Goal: Information Seeking & Learning: Learn about a topic

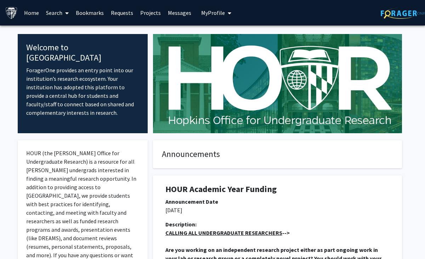
click at [61, 10] on link "Search" at bounding box center [57, 12] width 30 height 25
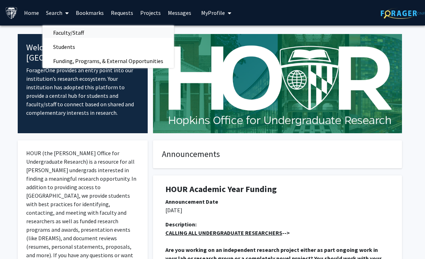
click at [70, 33] on span "Faculty/Staff" at bounding box center [68, 32] width 52 height 14
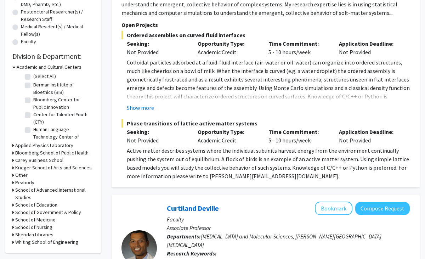
scroll to position [170, 0]
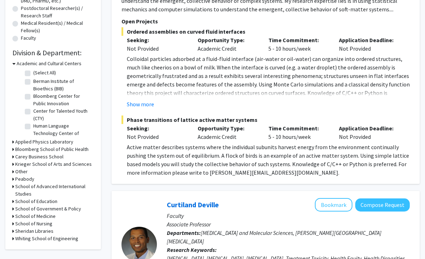
click at [51, 216] on h3 "School of Medicine" at bounding box center [35, 215] width 40 height 7
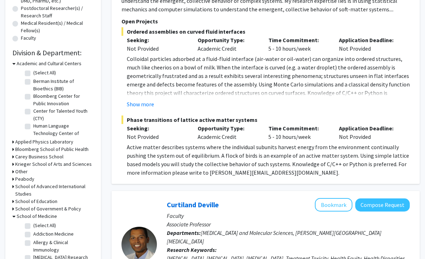
click at [51, 224] on label "(Select All)" at bounding box center [44, 225] width 23 height 7
click at [38, 224] on input "(Select All)" at bounding box center [35, 224] width 5 height 5
checkbox input "true"
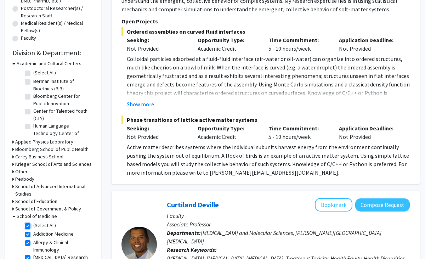
checkbox input "true"
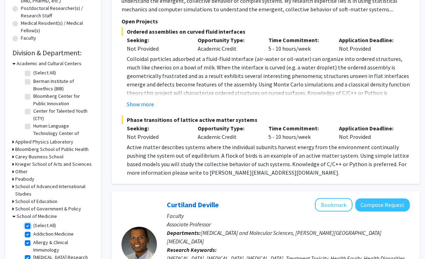
checkbox input "true"
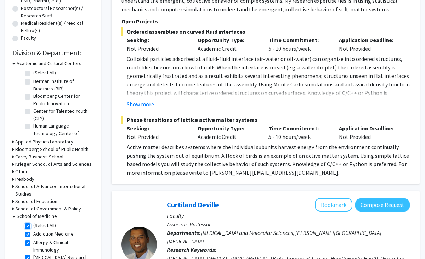
checkbox input "true"
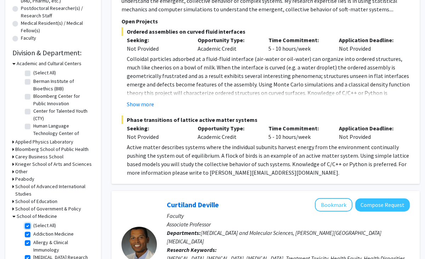
checkbox input "true"
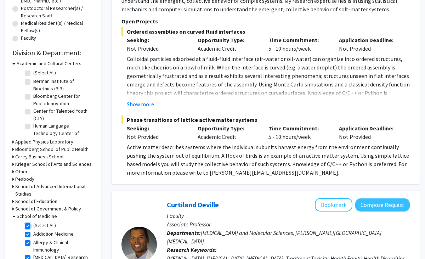
checkbox input "true"
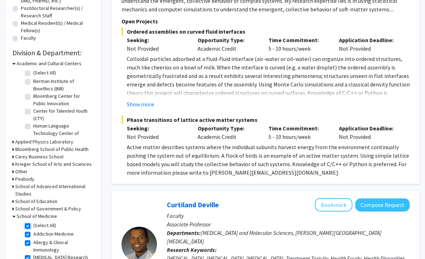
checkbox input "true"
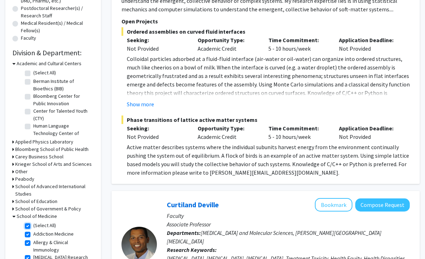
checkbox input "true"
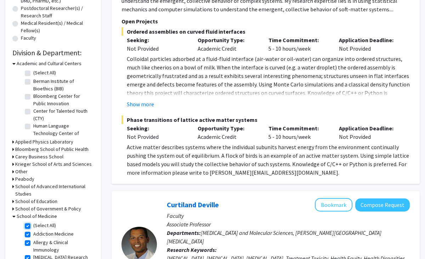
checkbox input "true"
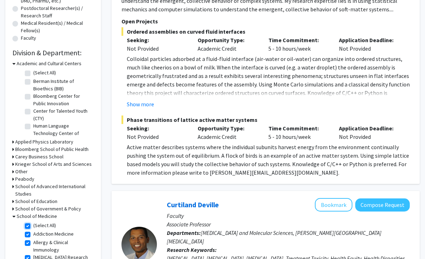
checkbox input "true"
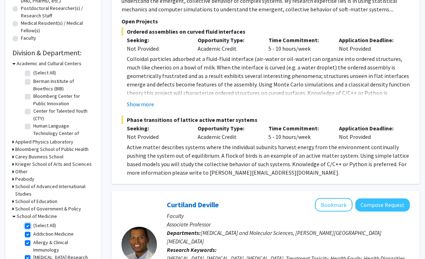
checkbox input "true"
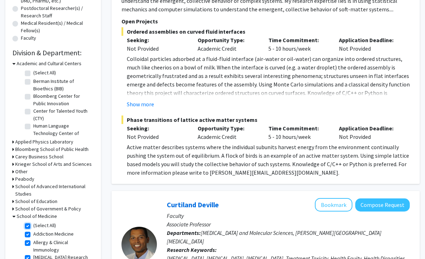
checkbox input "true"
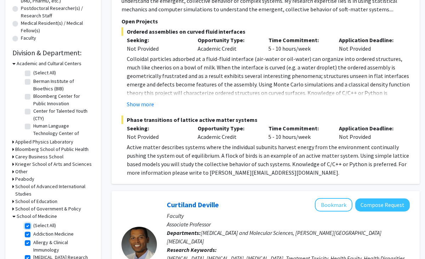
checkbox input "true"
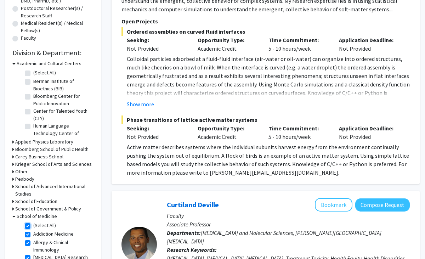
checkbox input "true"
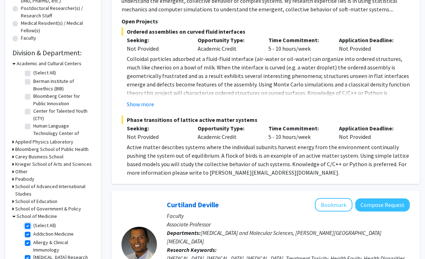
checkbox input "true"
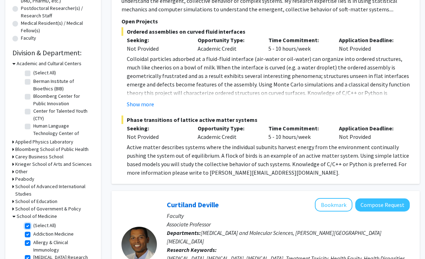
checkbox input "true"
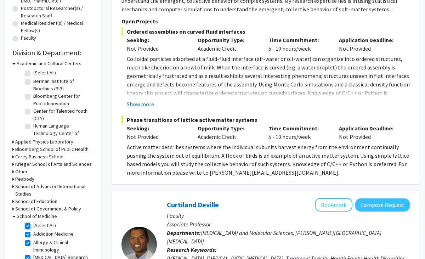
checkbox input "true"
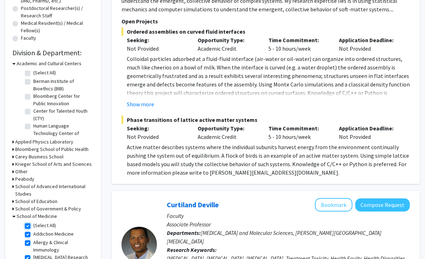
checkbox input "true"
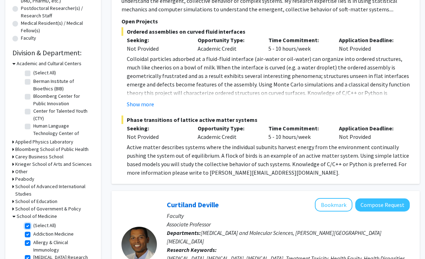
checkbox input "true"
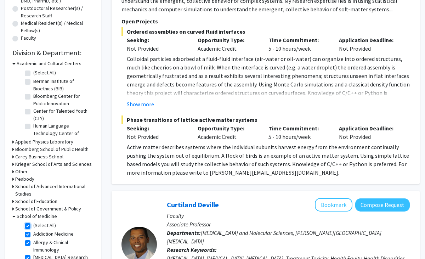
checkbox input "true"
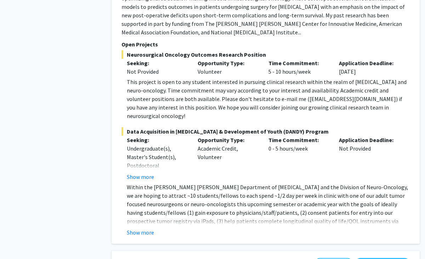
scroll to position [489, 0]
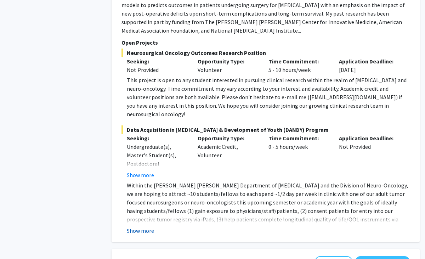
click at [145, 226] on button "Show more" at bounding box center [140, 230] width 27 height 8
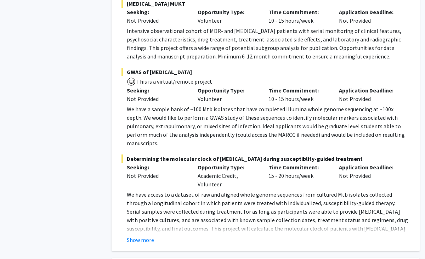
scroll to position [1205, 0]
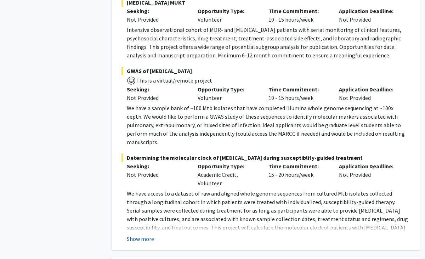
click at [139, 234] on button "Show more" at bounding box center [140, 238] width 27 height 8
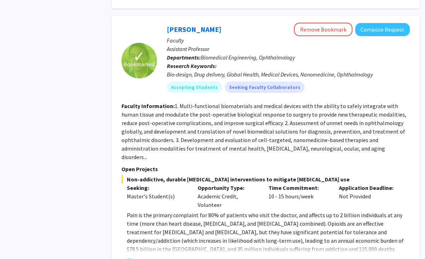
scroll to position [1483, 0]
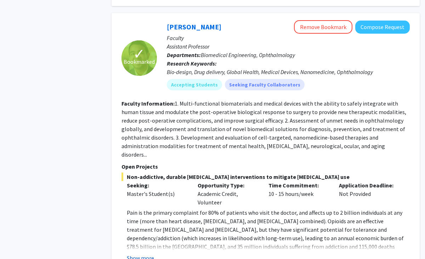
click at [139, 253] on button "Show more" at bounding box center [140, 257] width 27 height 8
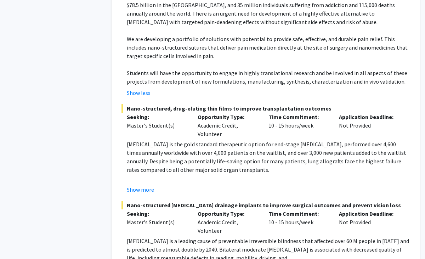
scroll to position [1726, 0]
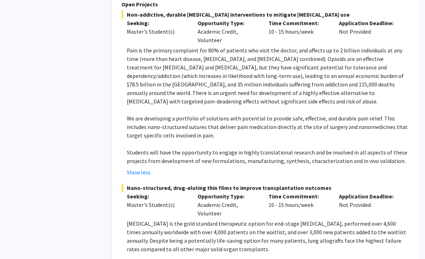
scroll to position [1643, 0]
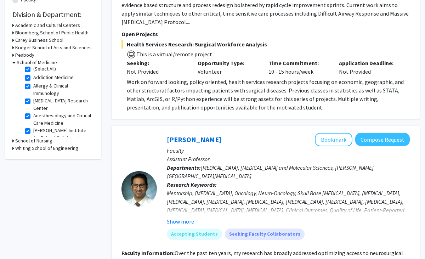
scroll to position [4, 0]
click at [62, 85] on label "Allergy & Clinical Immunology" at bounding box center [62, 88] width 59 height 15
click at [38, 85] on input "Allergy & Clinical Immunology" at bounding box center [35, 83] width 5 height 5
checkbox input "false"
checkbox input "true"
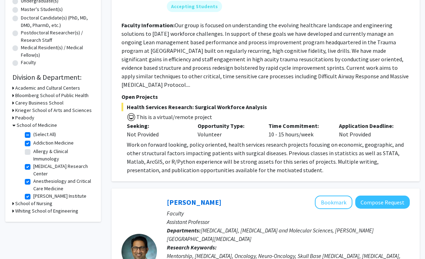
scroll to position [149, 0]
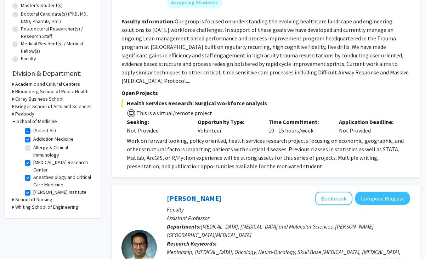
click at [60, 141] on label "Addiction Medicine" at bounding box center [53, 138] width 40 height 7
click at [38, 140] on input "Addiction Medicine" at bounding box center [35, 137] width 5 height 5
checkbox input "false"
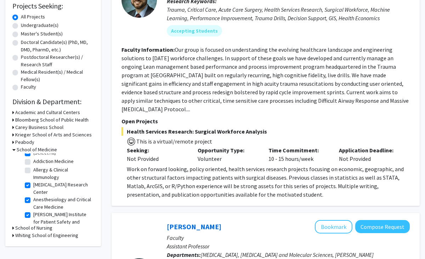
scroll to position [35, 0]
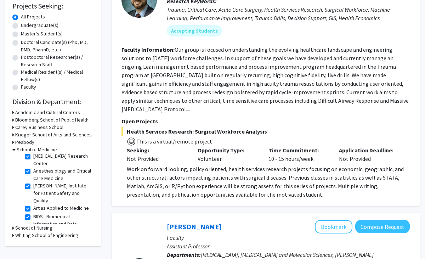
click at [77, 171] on label "Anesthesiology and Critical Care Medicine" at bounding box center [62, 174] width 59 height 15
click at [38, 171] on input "Anesthesiology and Critical Care Medicine" at bounding box center [35, 169] width 5 height 5
checkbox input "false"
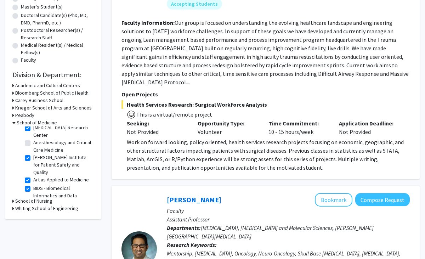
scroll to position [38, 0]
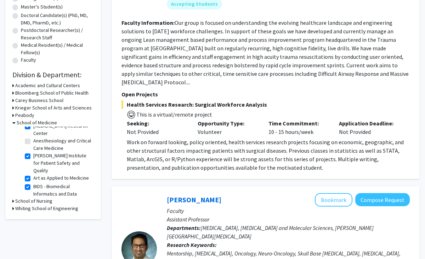
click at [74, 163] on label "[PERSON_NAME] Institute for Patient Safety and Quality" at bounding box center [62, 163] width 59 height 22
click at [38, 156] on input "[PERSON_NAME] Institute for Patient Safety and Quality" at bounding box center [35, 154] width 5 height 5
checkbox input "false"
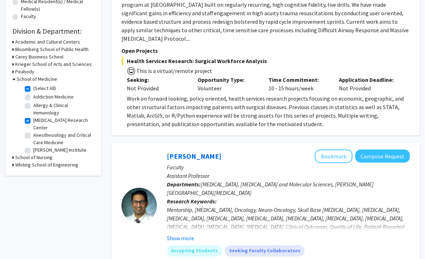
click at [52, 88] on label "(Select All)" at bounding box center [44, 88] width 23 height 7
click at [38, 88] on input "(Select All)" at bounding box center [35, 87] width 5 height 5
checkbox input "false"
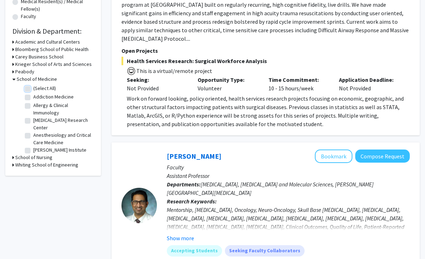
checkbox input "false"
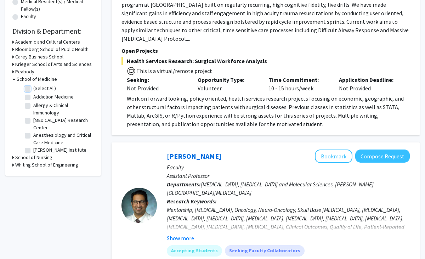
checkbox input "false"
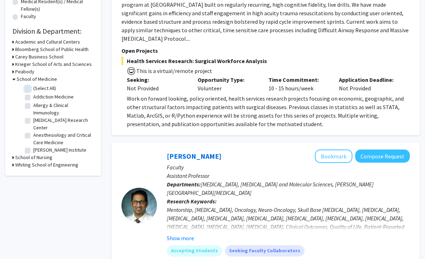
checkbox input "false"
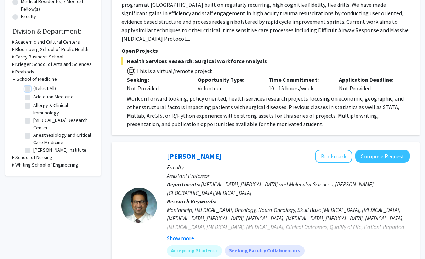
checkbox input "false"
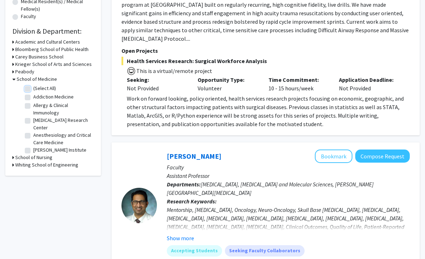
checkbox input "false"
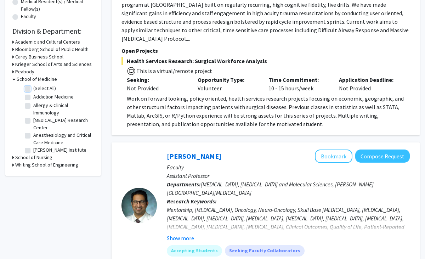
checkbox input "false"
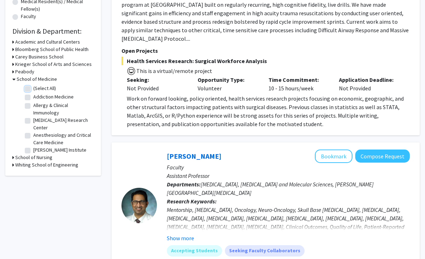
checkbox input "false"
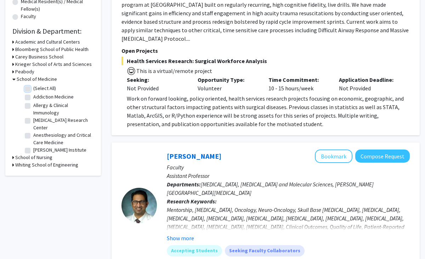
checkbox input "false"
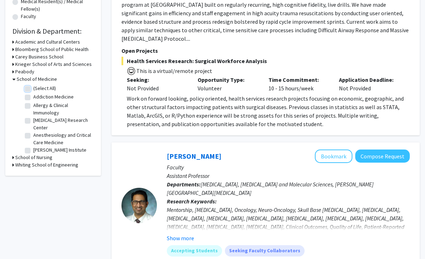
checkbox input "false"
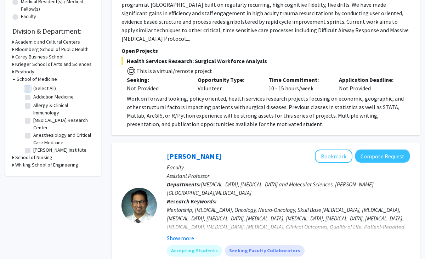
checkbox input "false"
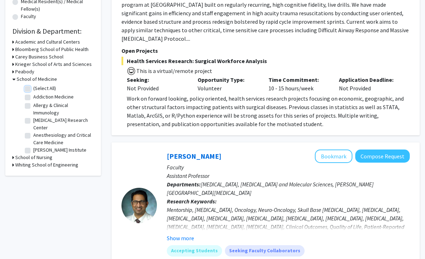
checkbox input "false"
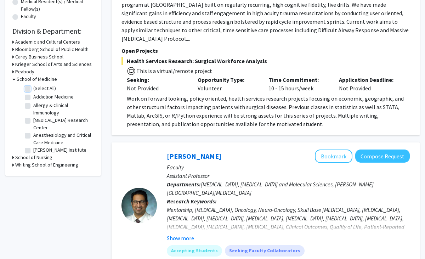
checkbox input "false"
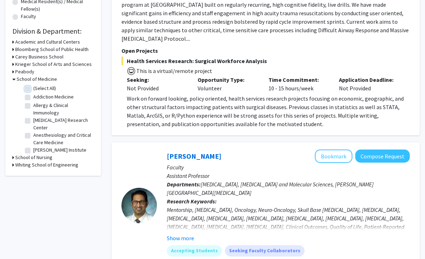
checkbox input "false"
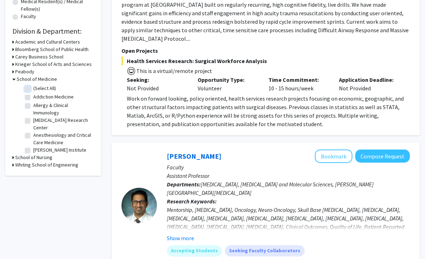
checkbox input "false"
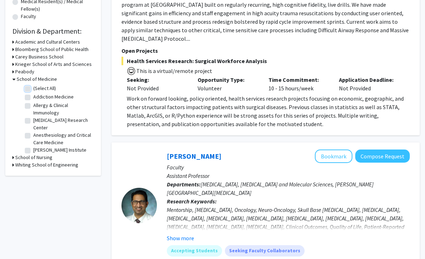
checkbox input "false"
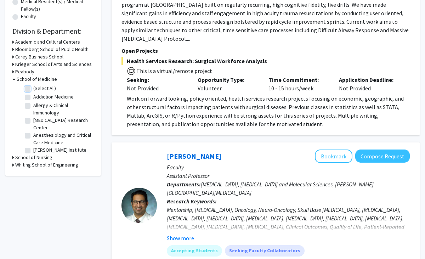
checkbox input "false"
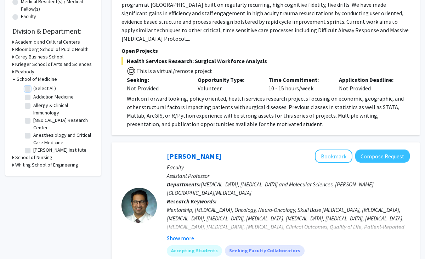
checkbox input "false"
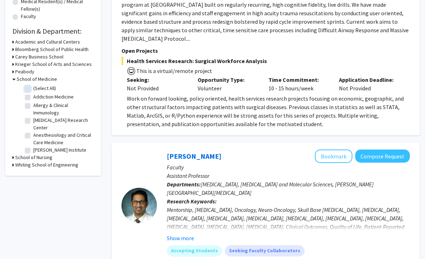
checkbox input "false"
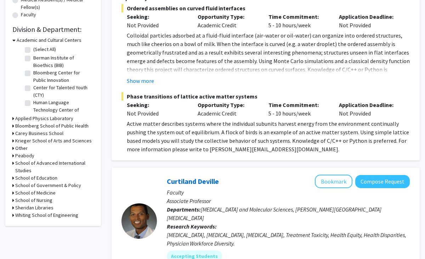
scroll to position [193, 0]
click at [51, 193] on h3 "School of Medicine" at bounding box center [35, 192] width 40 height 7
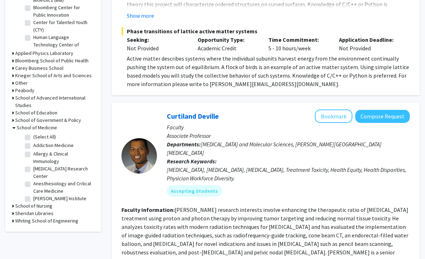
scroll to position [264, 0]
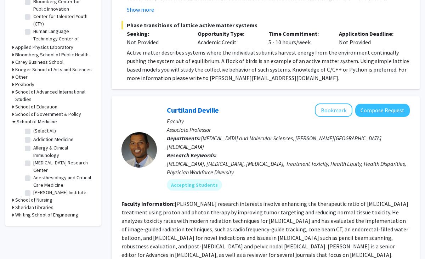
click at [56, 166] on label "[MEDICAL_DATA] Research Center" at bounding box center [62, 166] width 59 height 15
click at [38, 164] on input "[MEDICAL_DATA] Research Center" at bounding box center [35, 161] width 5 height 5
checkbox input "true"
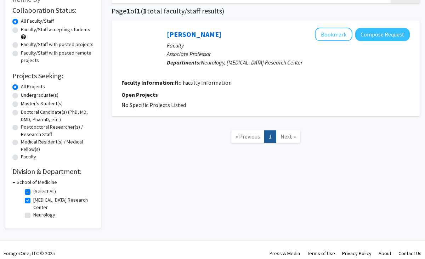
scroll to position [58, 0]
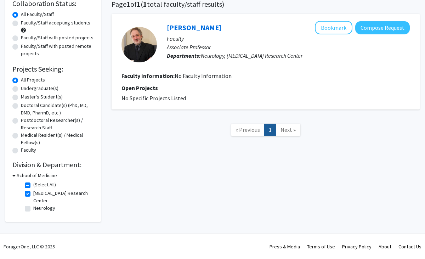
click at [45, 207] on label "Neurology" at bounding box center [44, 207] width 22 height 7
click at [38, 207] on input "Neurology" at bounding box center [35, 206] width 5 height 5
checkbox input "true"
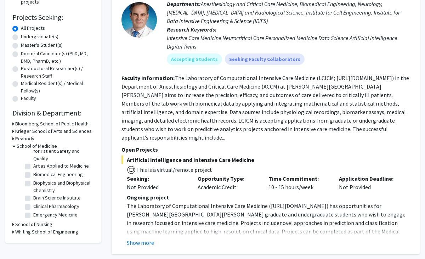
scroll to position [52, 0]
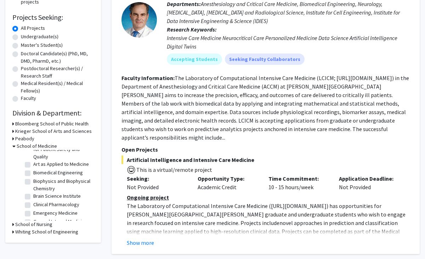
click at [61, 192] on label "Brain Science Institute" at bounding box center [56, 195] width 47 height 7
click at [38, 192] on input "Brain Science Institute" at bounding box center [35, 194] width 5 height 5
checkbox input "true"
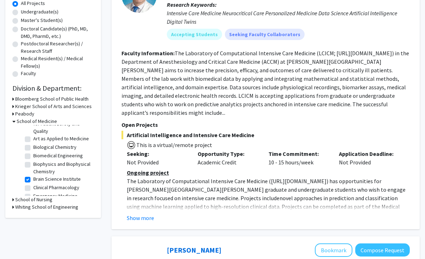
click at [60, 184] on label "Clinical Pharmacology" at bounding box center [56, 187] width 46 height 7
click at [38, 184] on input "Clinical Pharmacology" at bounding box center [35, 186] width 5 height 5
checkbox input "true"
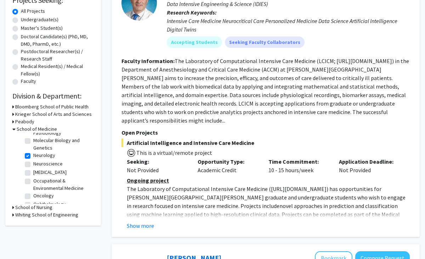
click at [58, 160] on label "Neuroscience" at bounding box center [47, 163] width 29 height 7
click at [38, 160] on input "Neuroscience" at bounding box center [35, 162] width 5 height 5
checkbox input "true"
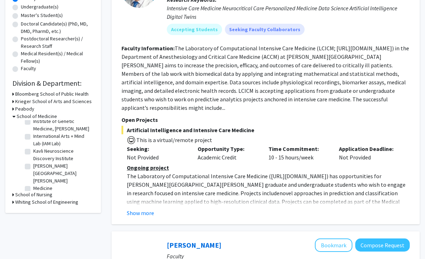
scroll to position [271, 0]
click at [68, 146] on label "Kavli Neuroscience Discovery Institute" at bounding box center [62, 153] width 59 height 15
click at [38, 146] on input "Kavli Neuroscience Discovery Institute" at bounding box center [35, 148] width 5 height 5
checkbox input "true"
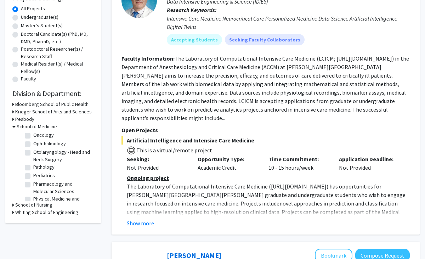
scroll to position [413, 0]
click at [53, 179] on label "Pharmacology and Molecular Sciences" at bounding box center [62, 186] width 59 height 15
click at [38, 179] on input "Pharmacology and Molecular Sciences" at bounding box center [35, 181] width 5 height 5
checkbox input "true"
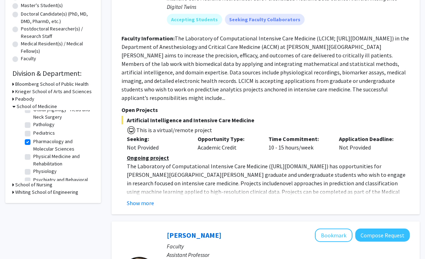
scroll to position [151, 0]
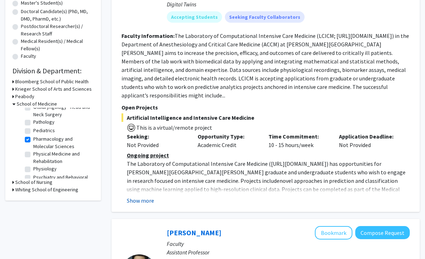
click at [141, 196] on button "Show more" at bounding box center [140, 200] width 27 height 8
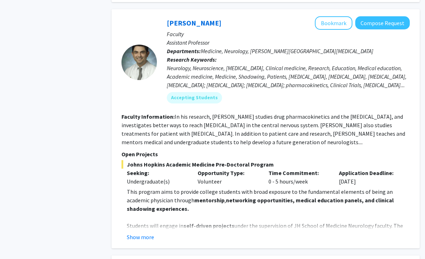
scroll to position [412, 0]
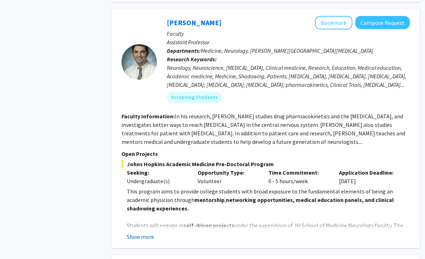
click at [143, 232] on button "Show more" at bounding box center [140, 236] width 27 height 8
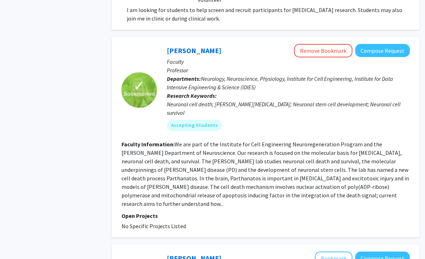
scroll to position [1162, 0]
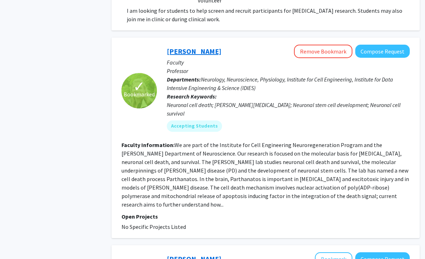
click at [193, 47] on link "[PERSON_NAME]" at bounding box center [194, 51] width 55 height 9
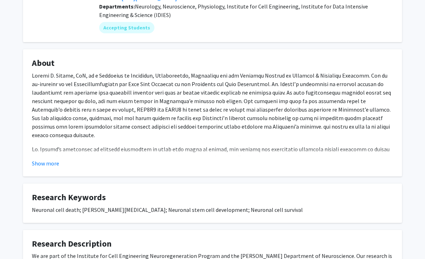
scroll to position [99, 0]
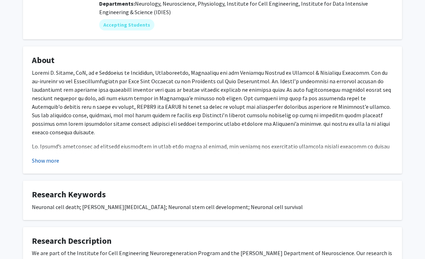
click at [57, 162] on button "Show more" at bounding box center [45, 160] width 27 height 8
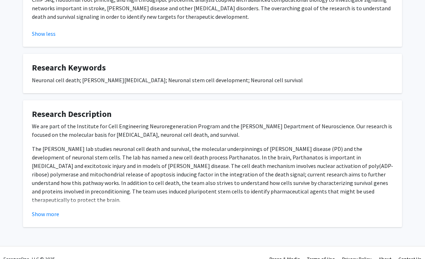
scroll to position [339, 0]
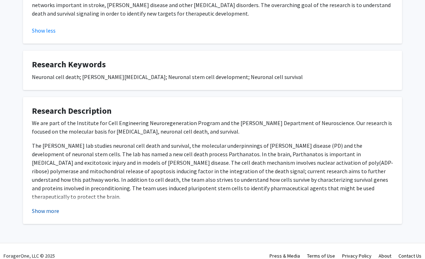
click at [52, 206] on button "Show more" at bounding box center [45, 210] width 27 height 8
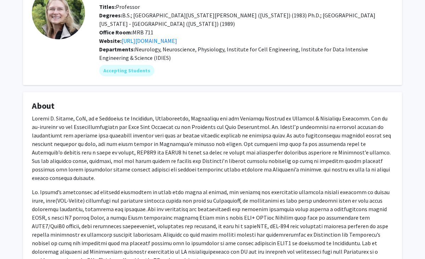
scroll to position [0, 0]
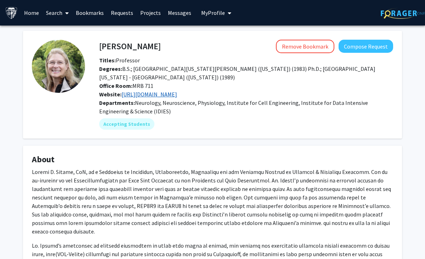
click at [144, 95] on link "https://www.thedawsonlab.org/" at bounding box center [149, 94] width 56 height 7
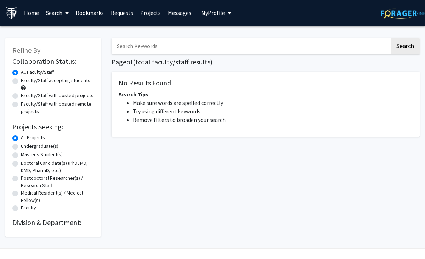
scroll to position [15, 0]
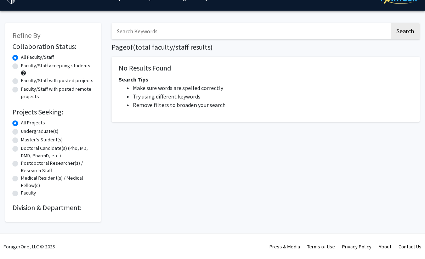
click at [39, 124] on label "All Projects" at bounding box center [33, 122] width 24 height 7
click at [25, 124] on input "All Projects" at bounding box center [23, 121] width 5 height 5
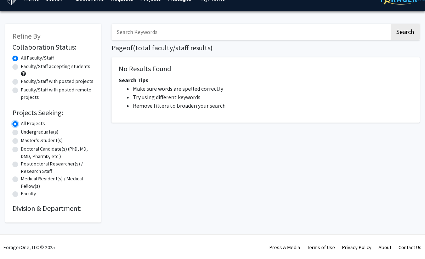
scroll to position [15, 0]
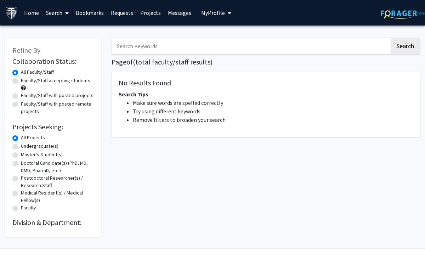
click at [50, 12] on link "Search" at bounding box center [57, 12] width 30 height 25
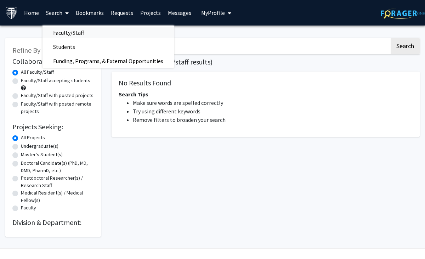
click at [64, 35] on span "Faculty/Staff" at bounding box center [68, 32] width 52 height 14
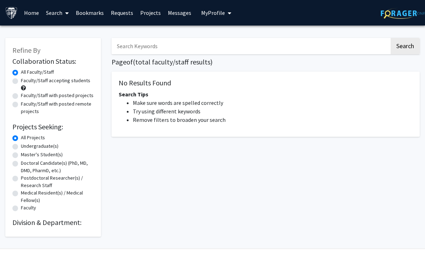
click at [48, 71] on label "All Faculty/Staff" at bounding box center [37, 71] width 33 height 7
click at [25, 71] on input "All Faculty/Staff" at bounding box center [23, 70] width 5 height 5
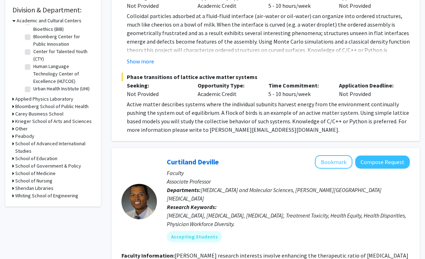
scroll to position [213, 0]
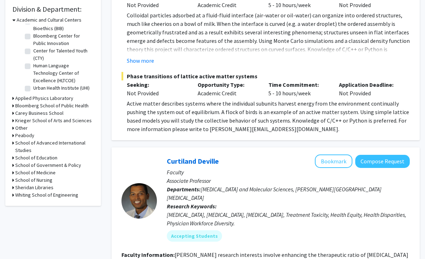
click at [48, 171] on h3 "School of Medicine" at bounding box center [35, 172] width 40 height 7
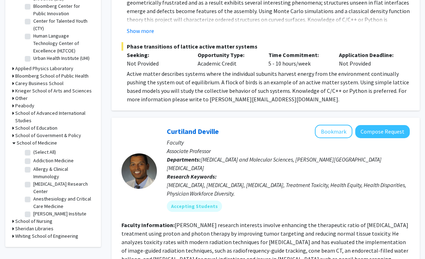
scroll to position [245, 0]
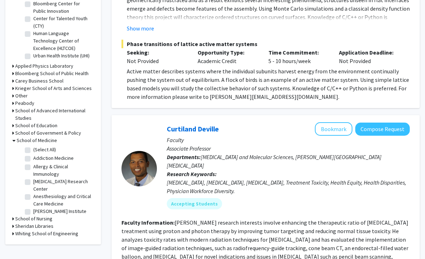
click at [54, 179] on label "[MEDICAL_DATA] Research Center" at bounding box center [62, 185] width 59 height 15
click at [38, 179] on input "[MEDICAL_DATA] Research Center" at bounding box center [35, 180] width 5 height 5
checkbox input "true"
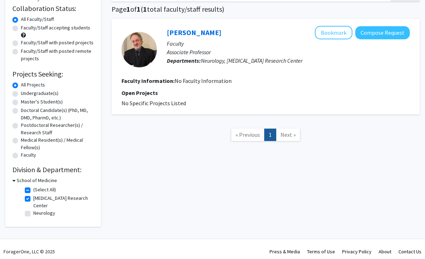
scroll to position [58, 0]
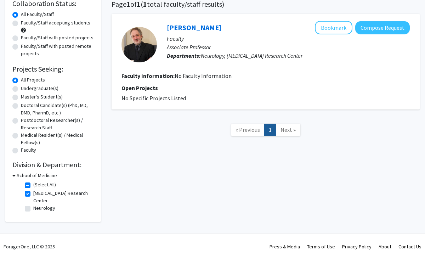
click at [41, 209] on label "Neurology" at bounding box center [44, 207] width 22 height 7
click at [38, 209] on input "Neurology" at bounding box center [35, 206] width 5 height 5
checkbox input "true"
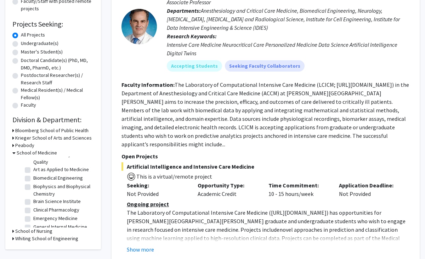
scroll to position [57, 0]
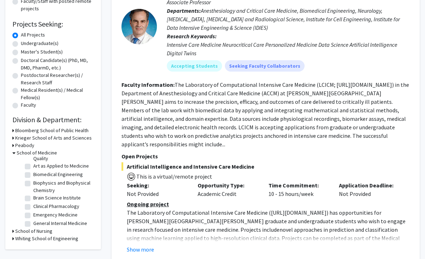
click at [58, 194] on label "Brain Science Institute" at bounding box center [56, 197] width 47 height 7
click at [38, 194] on input "Brain Science Institute" at bounding box center [35, 196] width 5 height 5
checkbox input "true"
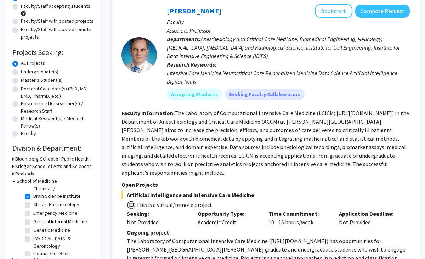
scroll to position [97, 0]
click at [59, 199] on label "Clinical Pharmacology" at bounding box center [56, 202] width 46 height 7
click at [38, 199] on input "Clinical Pharmacology" at bounding box center [35, 201] width 5 height 5
checkbox input "true"
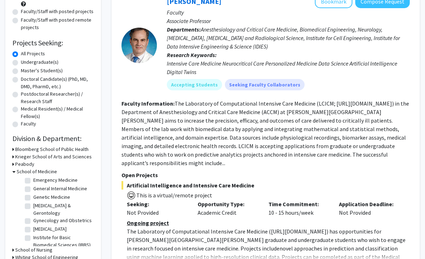
scroll to position [134, 0]
click at [60, 193] on label "Genetic Medicine" at bounding box center [51, 196] width 37 height 7
click at [38, 193] on input "Genetic Medicine" at bounding box center [35, 195] width 5 height 5
checkbox input "true"
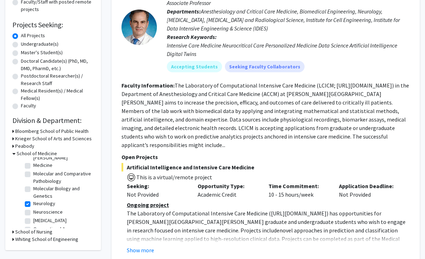
scroll to position [287, 0]
click at [59, 207] on label "Neuroscience" at bounding box center [47, 210] width 29 height 7
click at [38, 207] on input "Neuroscience" at bounding box center [35, 209] width 5 height 5
checkbox input "true"
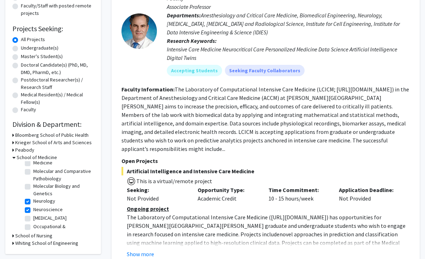
scroll to position [364, 0]
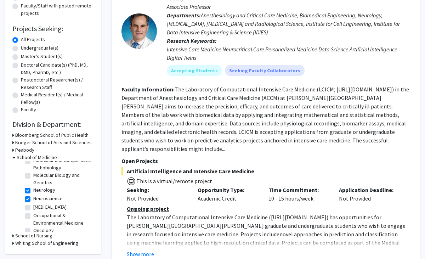
click at [55, 203] on label "[MEDICAL_DATA]" at bounding box center [49, 206] width 33 height 7
click at [38, 203] on input "[MEDICAL_DATA]" at bounding box center [35, 205] width 5 height 5
checkbox input "true"
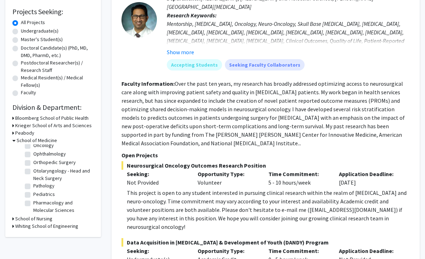
scroll to position [461, 0]
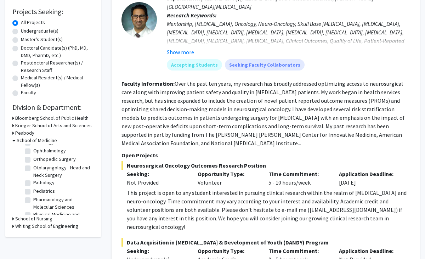
click at [55, 196] on label "Pharmacology and Molecular Sciences" at bounding box center [62, 203] width 59 height 15
click at [38, 196] on input "Pharmacology and Molecular Sciences" at bounding box center [35, 198] width 5 height 5
checkbox input "true"
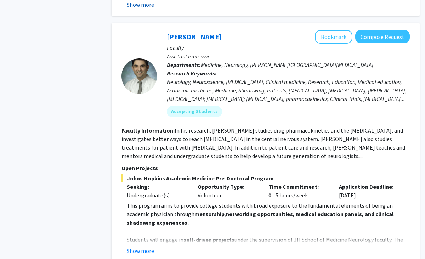
scroll to position [989, 0]
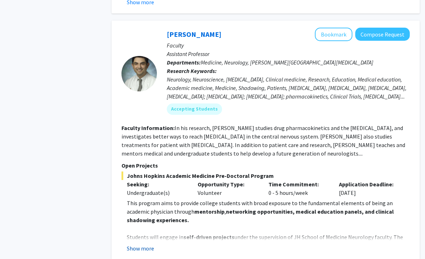
click at [145, 244] on button "Show more" at bounding box center [140, 248] width 27 height 8
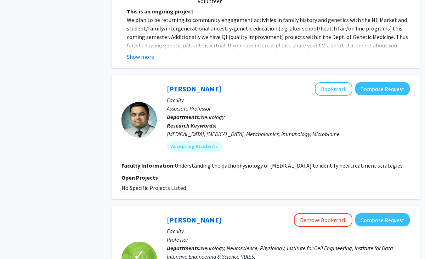
scroll to position [1700, 0]
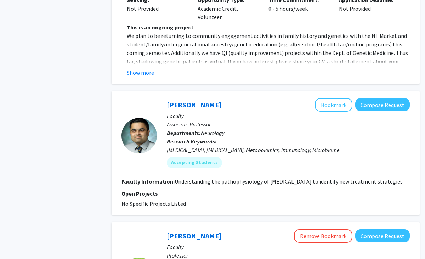
click at [195, 100] on link "[PERSON_NAME]" at bounding box center [194, 104] width 55 height 9
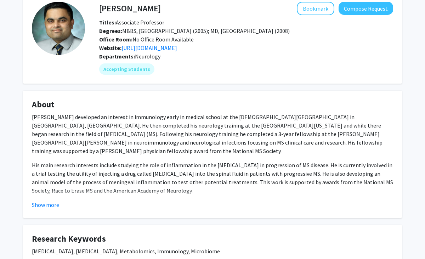
scroll to position [46, 0]
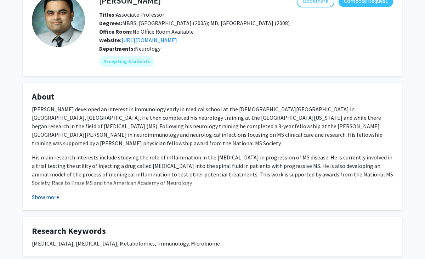
click at [39, 199] on button "Show more" at bounding box center [45, 197] width 27 height 8
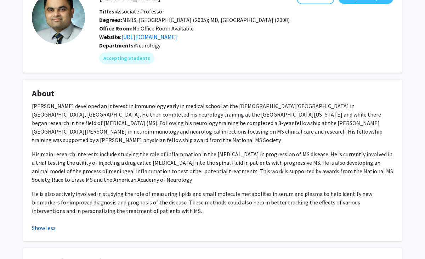
scroll to position [0, 0]
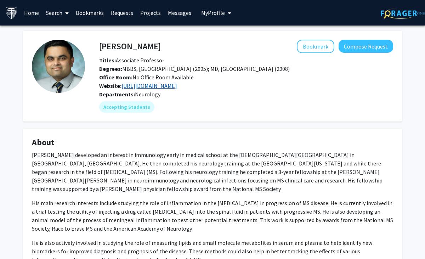
click at [164, 87] on link "[URL][DOMAIN_NAME]" at bounding box center [149, 85] width 56 height 7
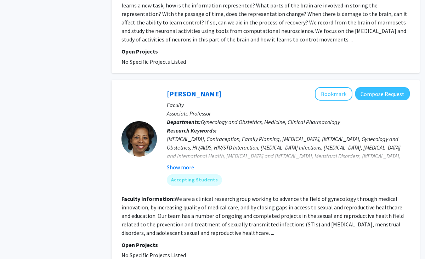
scroll to position [2167, 0]
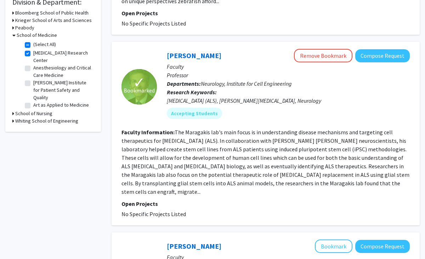
scroll to position [221, 0]
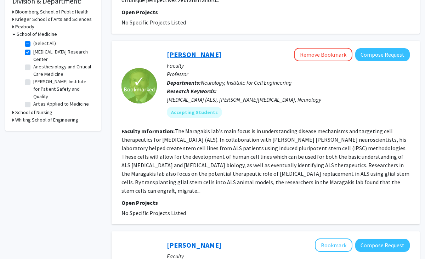
click at [209, 50] on link "[PERSON_NAME]" at bounding box center [194, 54] width 55 height 9
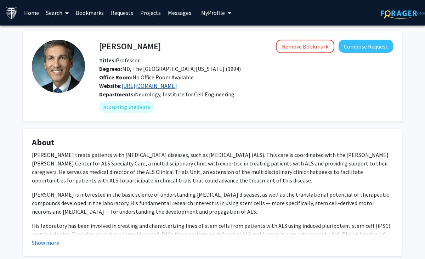
click at [177, 88] on link "[URL][DOMAIN_NAME]" at bounding box center [149, 85] width 56 height 7
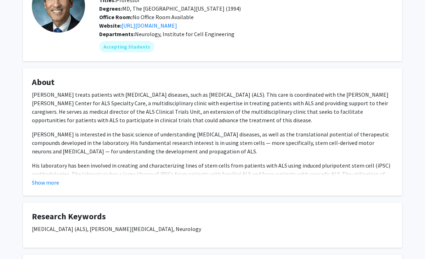
scroll to position [66, 0]
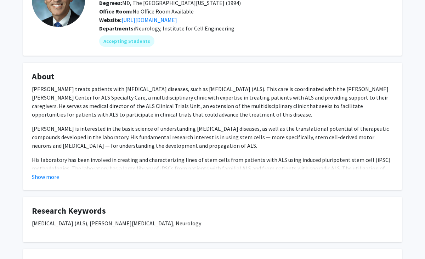
click at [43, 181] on fg-card "About [PERSON_NAME] treats patients with [MEDICAL_DATA] diseases, such as [MEDI…" at bounding box center [212, 126] width 379 height 127
click at [52, 177] on button "Show more" at bounding box center [45, 176] width 27 height 8
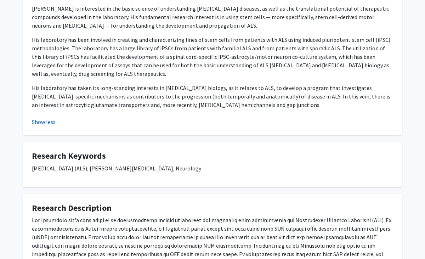
scroll to position [0, 0]
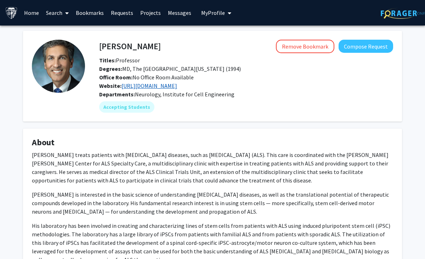
click at [177, 85] on link "[URL][DOMAIN_NAME]" at bounding box center [149, 85] width 56 height 7
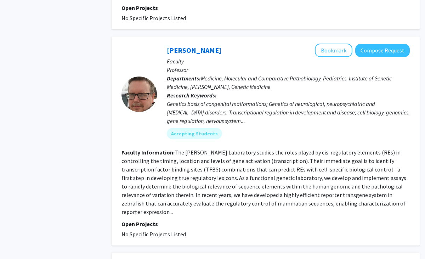
scroll to position [414, 0]
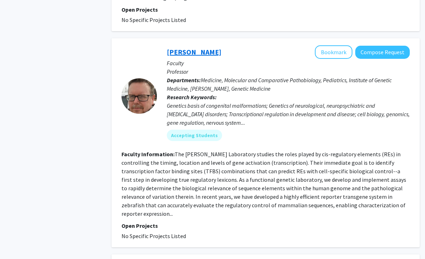
click at [209, 47] on link "[PERSON_NAME]" at bounding box center [194, 51] width 55 height 9
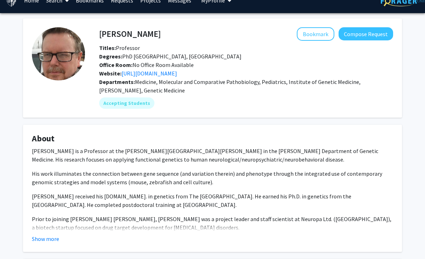
scroll to position [13, 0]
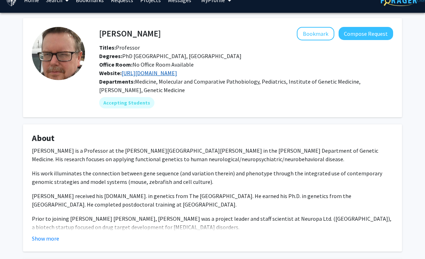
click at [177, 72] on link "[URL][DOMAIN_NAME]" at bounding box center [149, 72] width 56 height 7
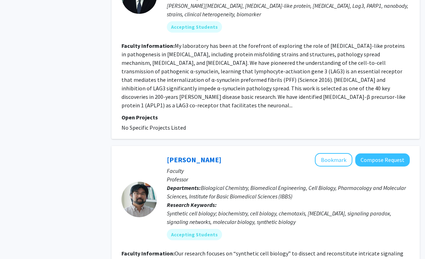
scroll to position [1771, 0]
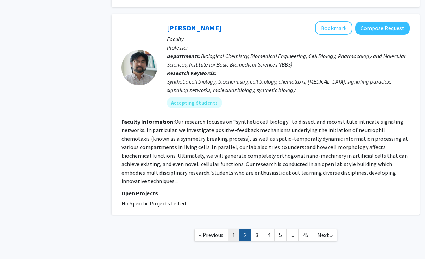
click at [233, 229] on link "1" at bounding box center [234, 235] width 12 height 12
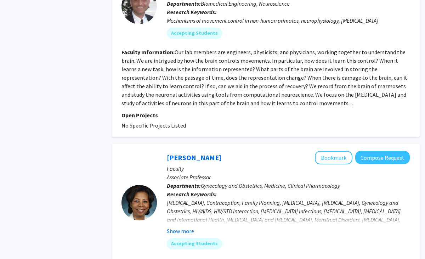
scroll to position [2176, 0]
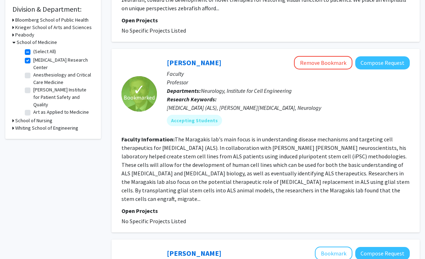
scroll to position [217, 0]
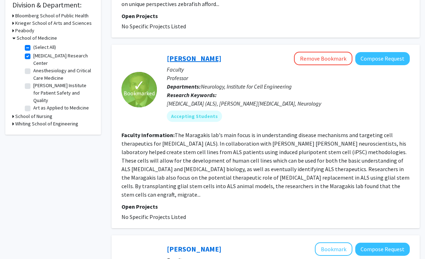
click at [216, 54] on link "[PERSON_NAME]" at bounding box center [194, 58] width 55 height 9
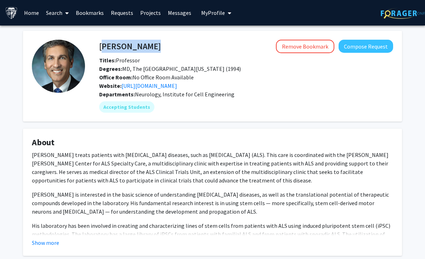
drag, startPoint x: 173, startPoint y: 44, endPoint x: 101, endPoint y: 44, distance: 72.6
click at [101, 44] on div "[PERSON_NAME] Remove Bookmark Compose Request" at bounding box center [246, 46] width 304 height 13
copy h4 "[PERSON_NAME]"
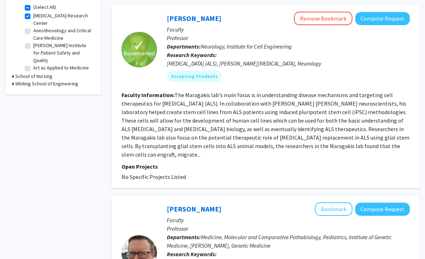
scroll to position [250, 0]
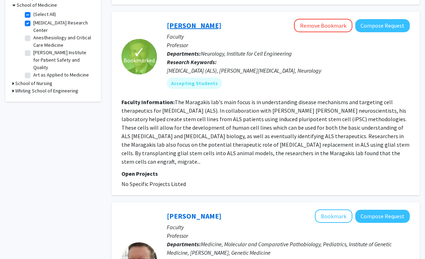
click at [206, 21] on link "[PERSON_NAME]" at bounding box center [194, 25] width 55 height 9
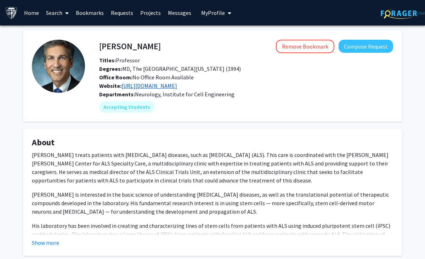
click at [156, 85] on link "[URL][DOMAIN_NAME]" at bounding box center [149, 85] width 56 height 7
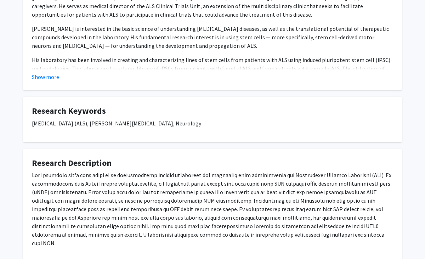
scroll to position [204, 0]
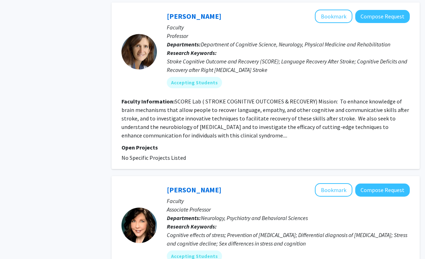
scroll to position [869, 0]
